Goal: Task Accomplishment & Management: Complete application form

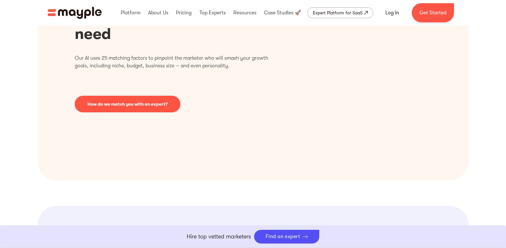
scroll to position [288, 0]
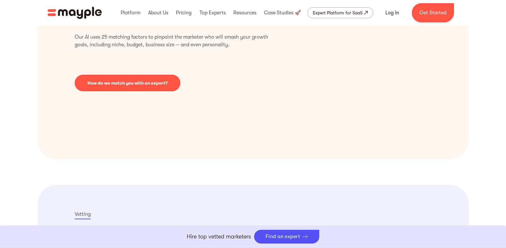
click at [157, 86] on link "How do we match you with an expert?" at bounding box center [128, 83] width 106 height 17
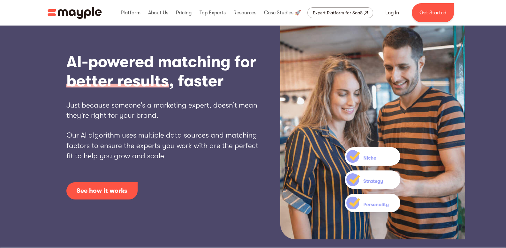
scroll to position [32, 0]
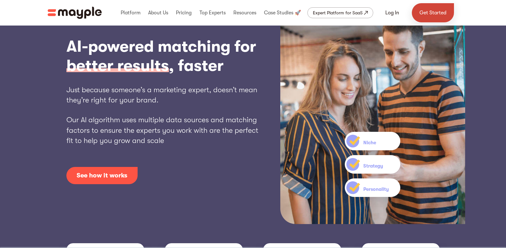
click at [441, 12] on link "Get Started" at bounding box center [433, 12] width 42 height 19
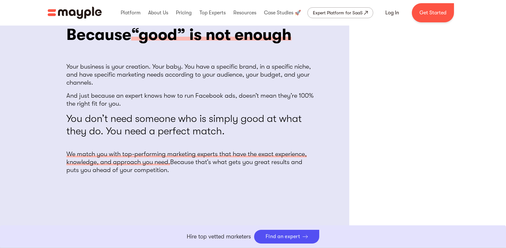
scroll to position [1403, 0]
